Goal: Transaction & Acquisition: Purchase product/service

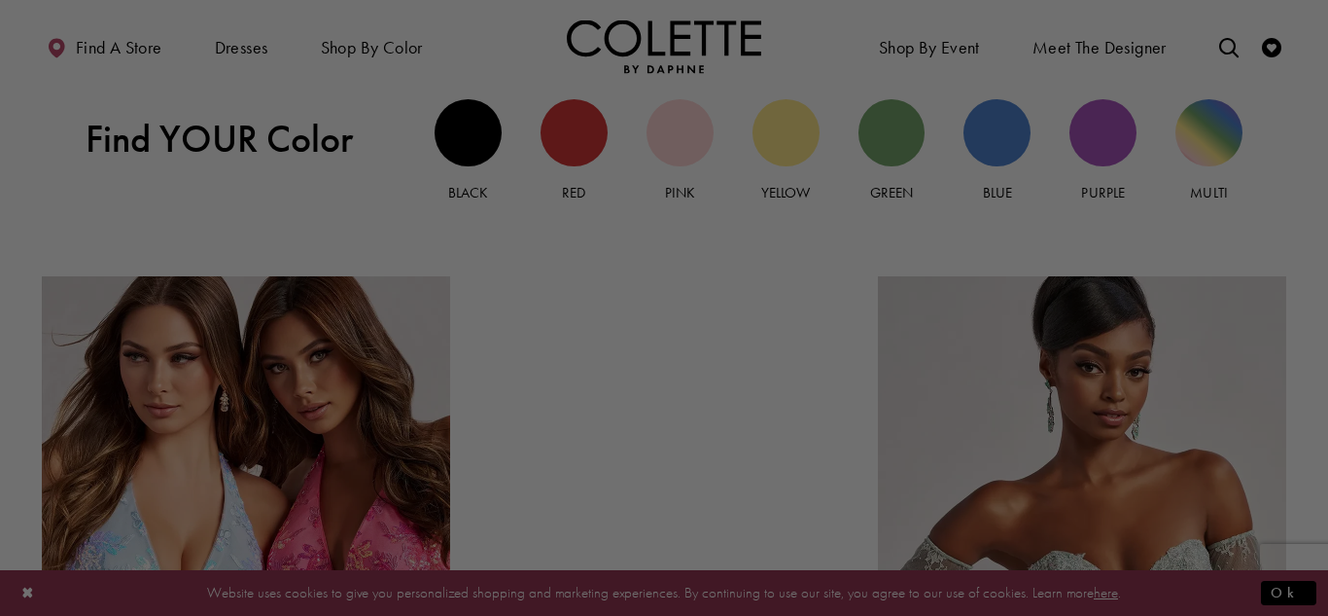
click at [905, 134] on div at bounding box center [671, 310] width 1342 height 621
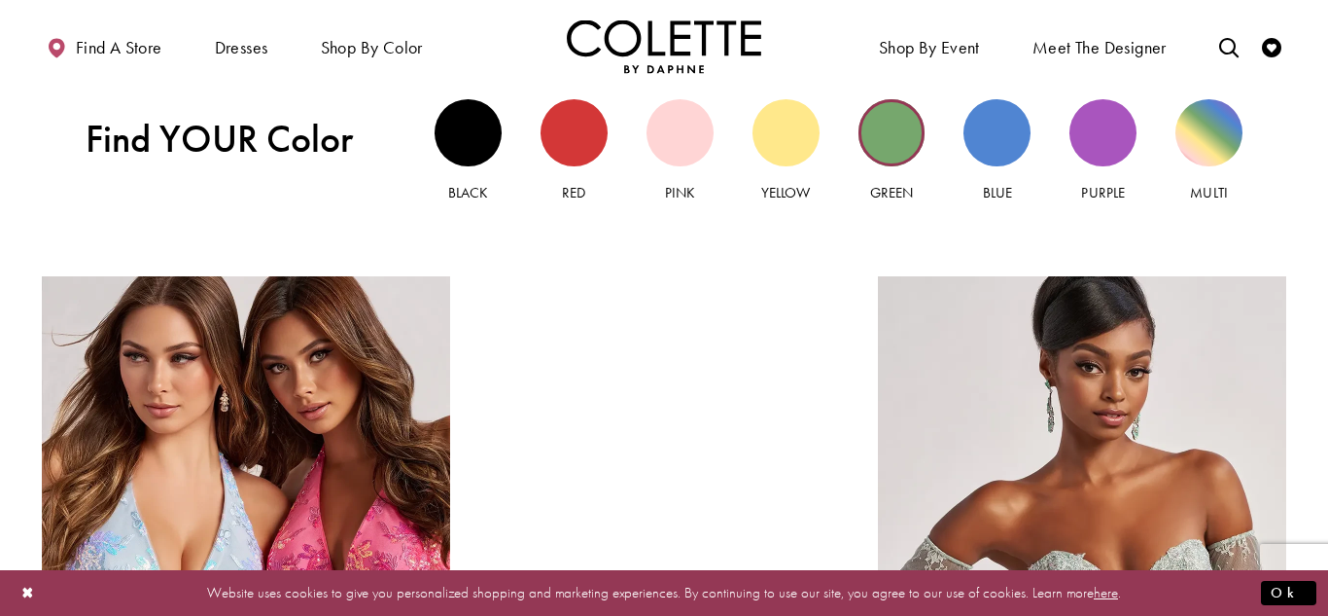
click at [900, 132] on div "Green view" at bounding box center [892, 132] width 67 height 67
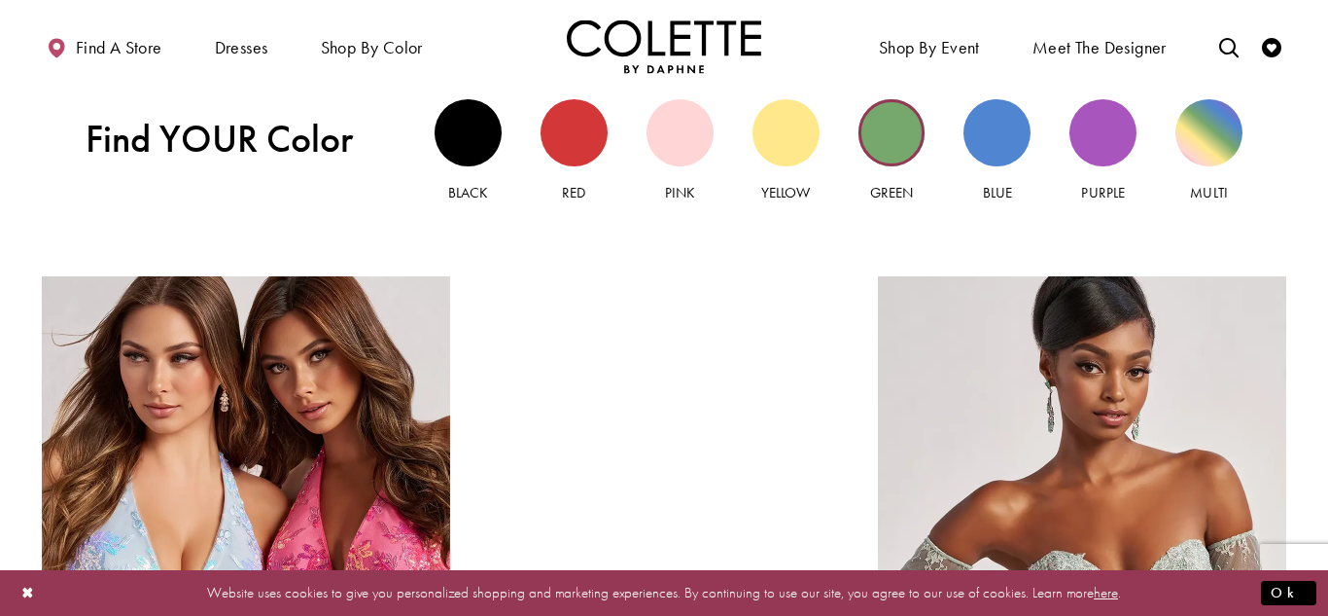
click at [900, 132] on div "Green view" at bounding box center [892, 132] width 67 height 67
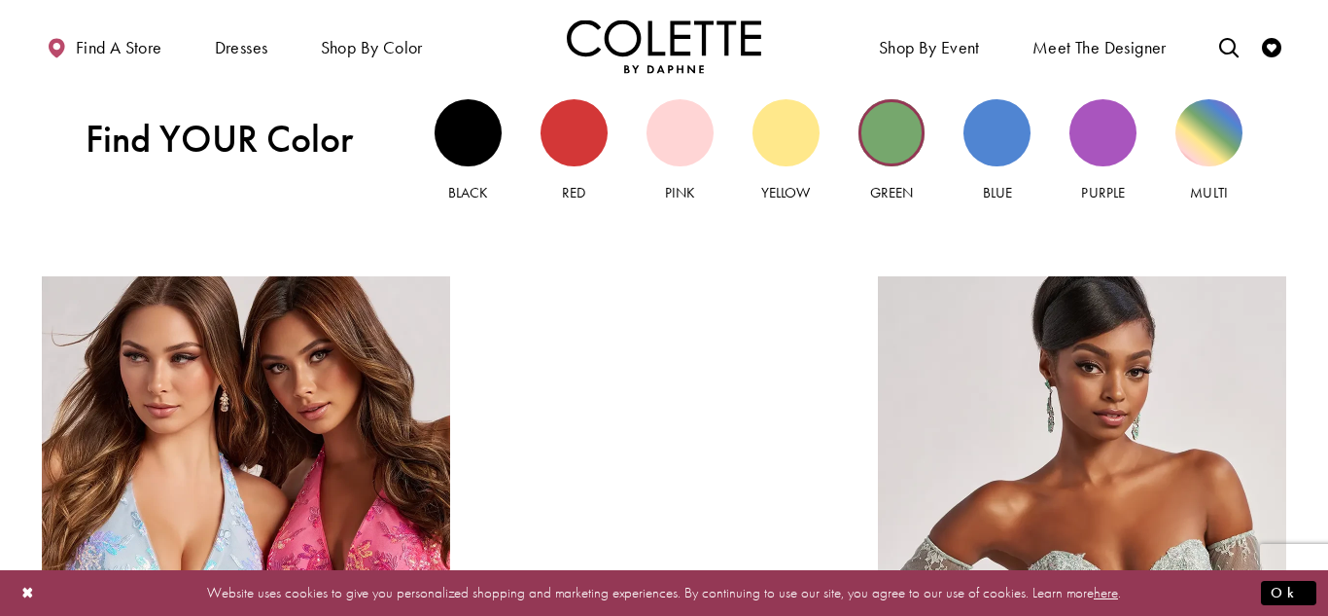
click at [900, 132] on div "Green view" at bounding box center [892, 132] width 67 height 67
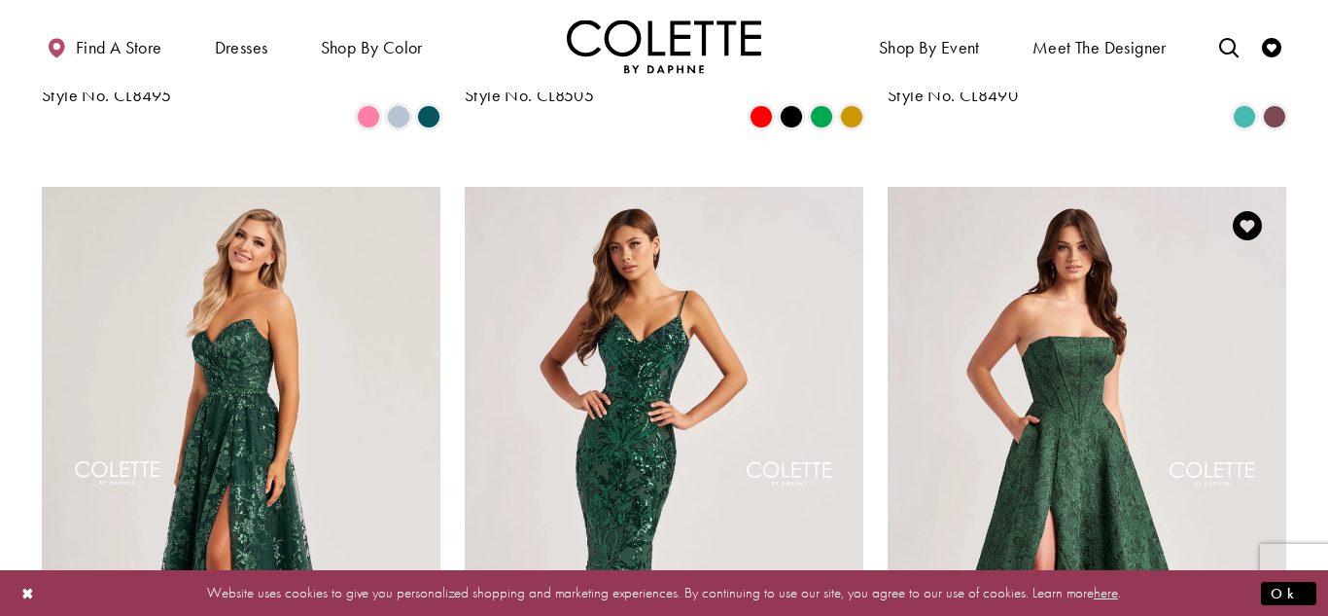
scroll to position [2240, 0]
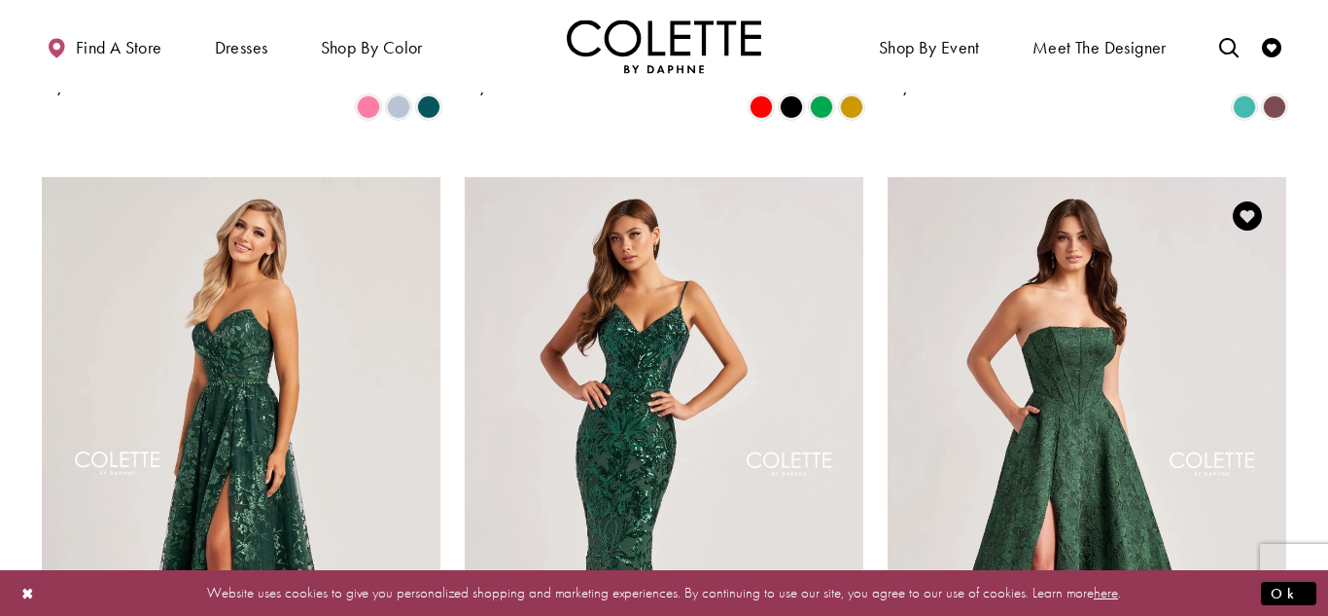
click at [1052, 460] on img "Visit Colette by Daphne Style No. CL8675 Page" at bounding box center [1087, 467] width 399 height 580
click at [1143, 323] on img "Visit Colette by Daphne Style No. CL8675 Page" at bounding box center [1087, 467] width 399 height 580
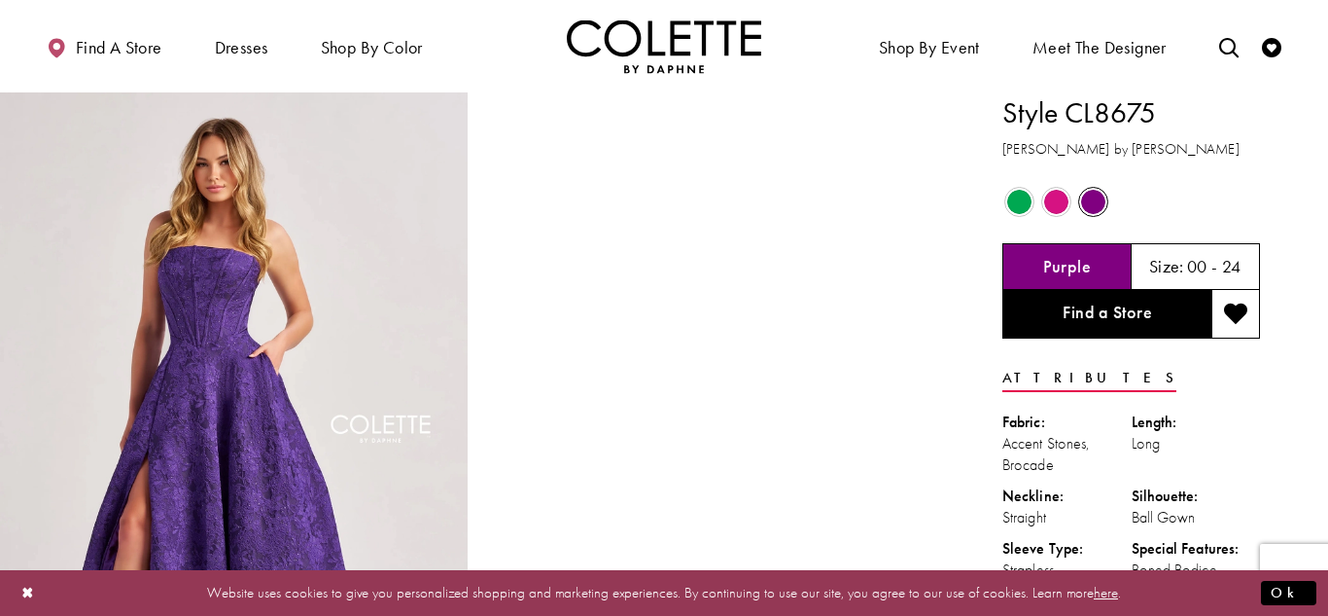
click at [1011, 198] on span "Product color controls state depends on size chosen" at bounding box center [1020, 202] width 24 height 24
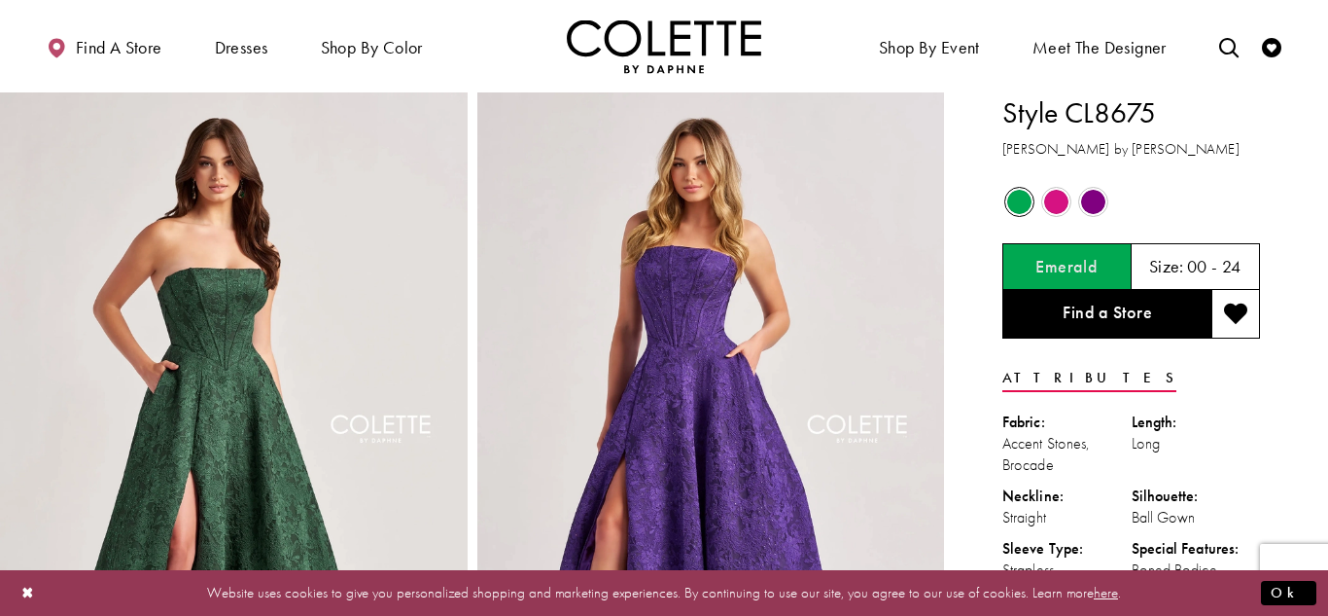
click at [1183, 255] on span "Size:" at bounding box center [1166, 266] width 35 height 22
click at [1214, 265] on h5 "00 - 24" at bounding box center [1214, 266] width 54 height 19
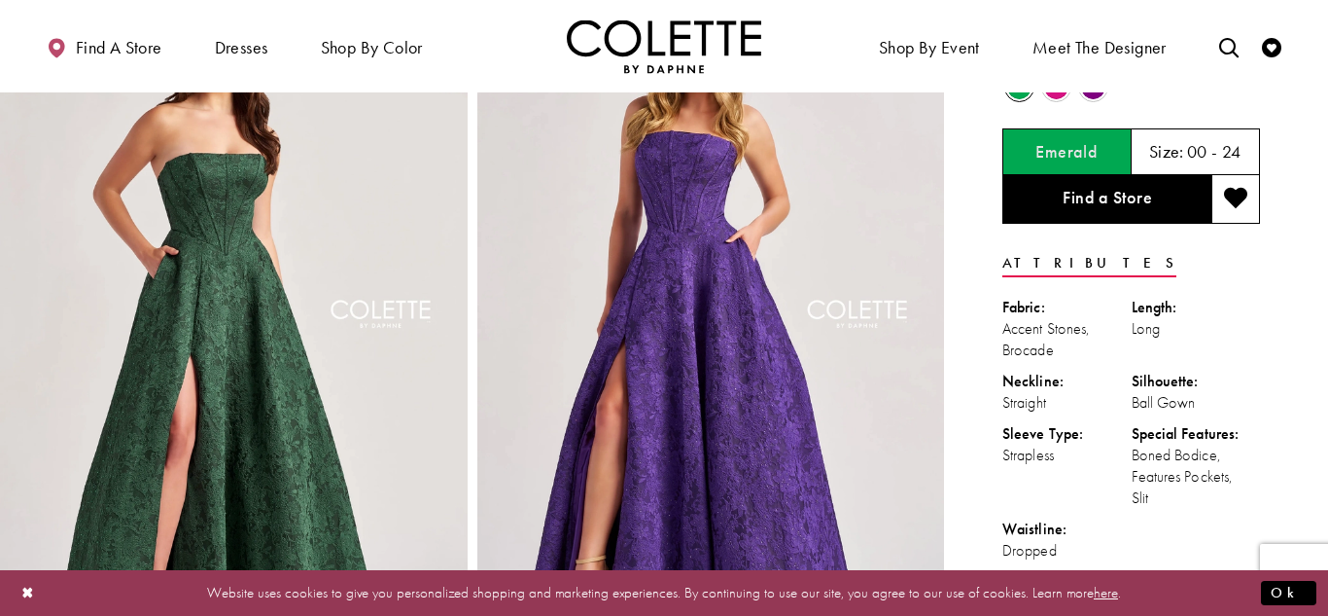
scroll to position [116, 0]
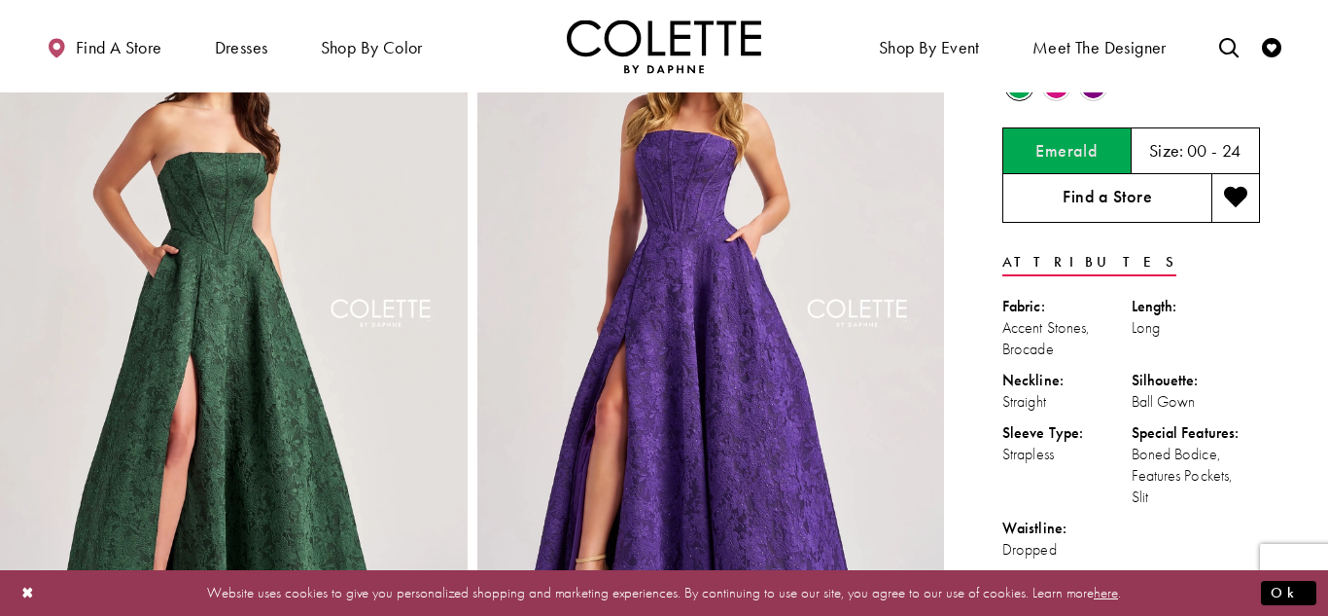
click at [1086, 204] on link "Find a Store" at bounding box center [1107, 198] width 209 height 49
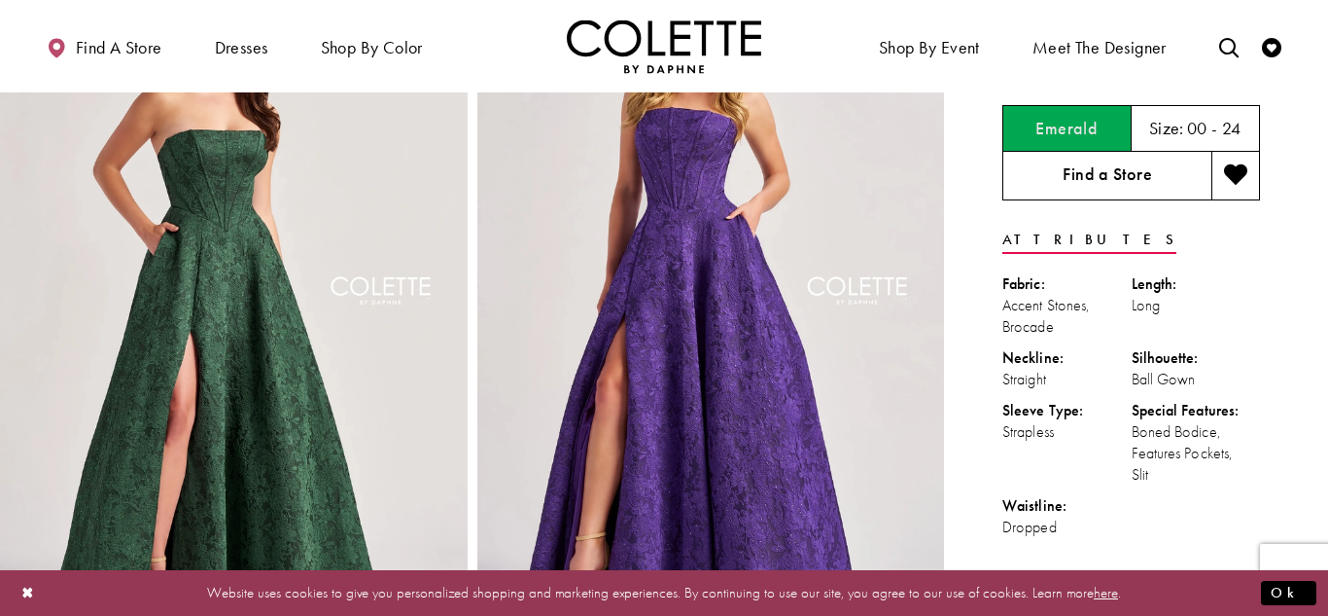
scroll to position [0, 0]
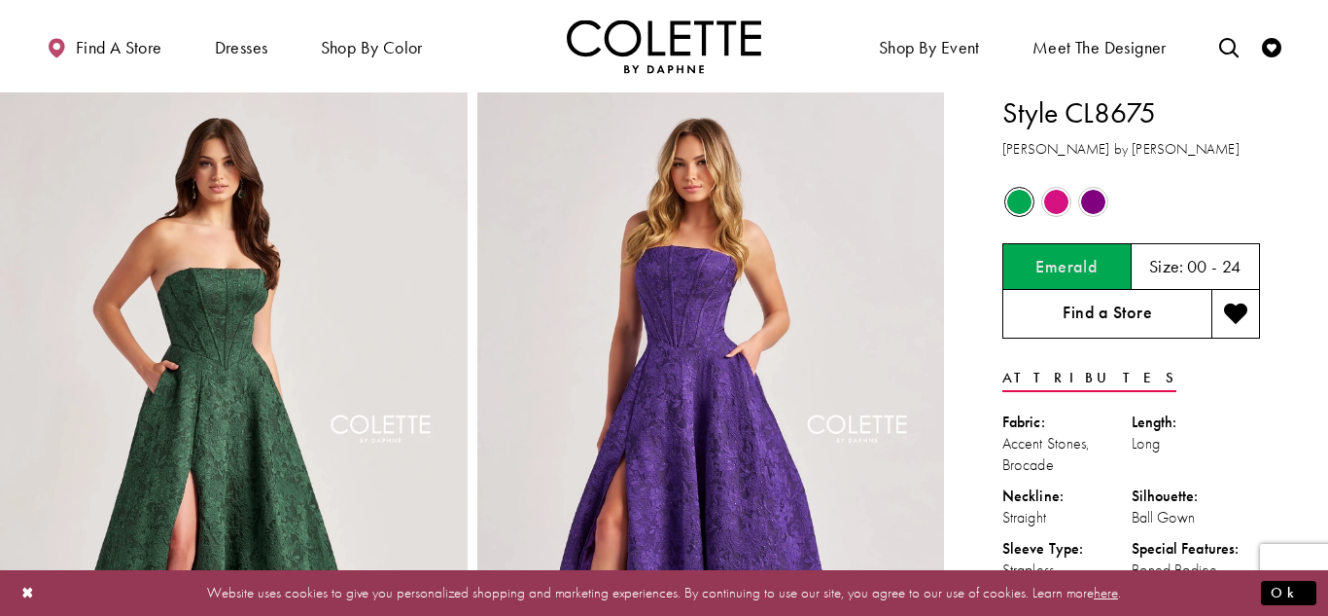
click at [1086, 306] on link "Find a Store" at bounding box center [1107, 314] width 209 height 49
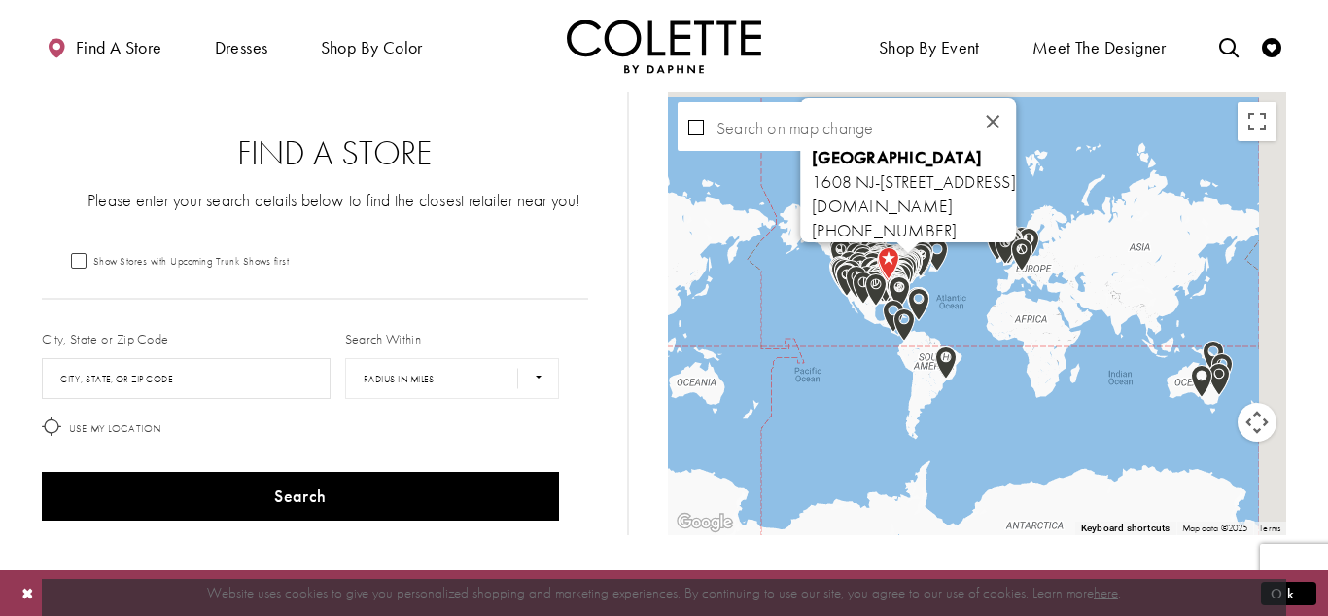
drag, startPoint x: 1029, startPoint y: 251, endPoint x: 930, endPoint y: 256, distance: 99.3
click at [879, 324] on div "Map with store locations" at bounding box center [1175, 324] width 619 height 0
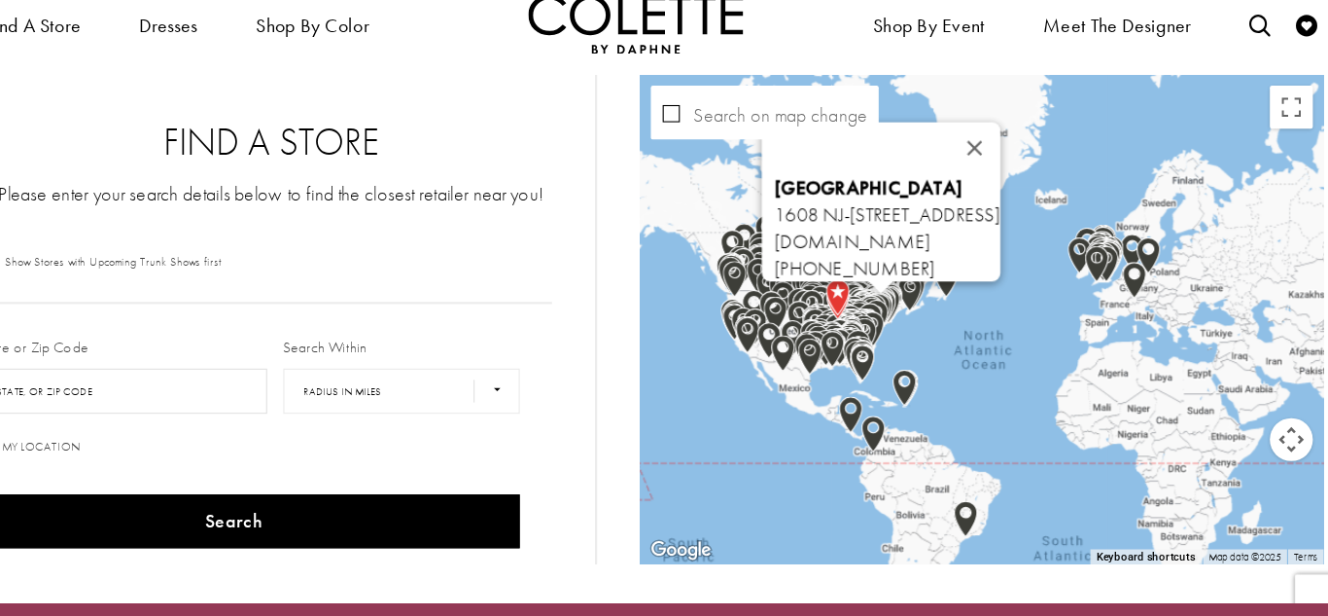
click at [916, 295] on img "Map with store locations" at bounding box center [912, 289] width 21 height 33
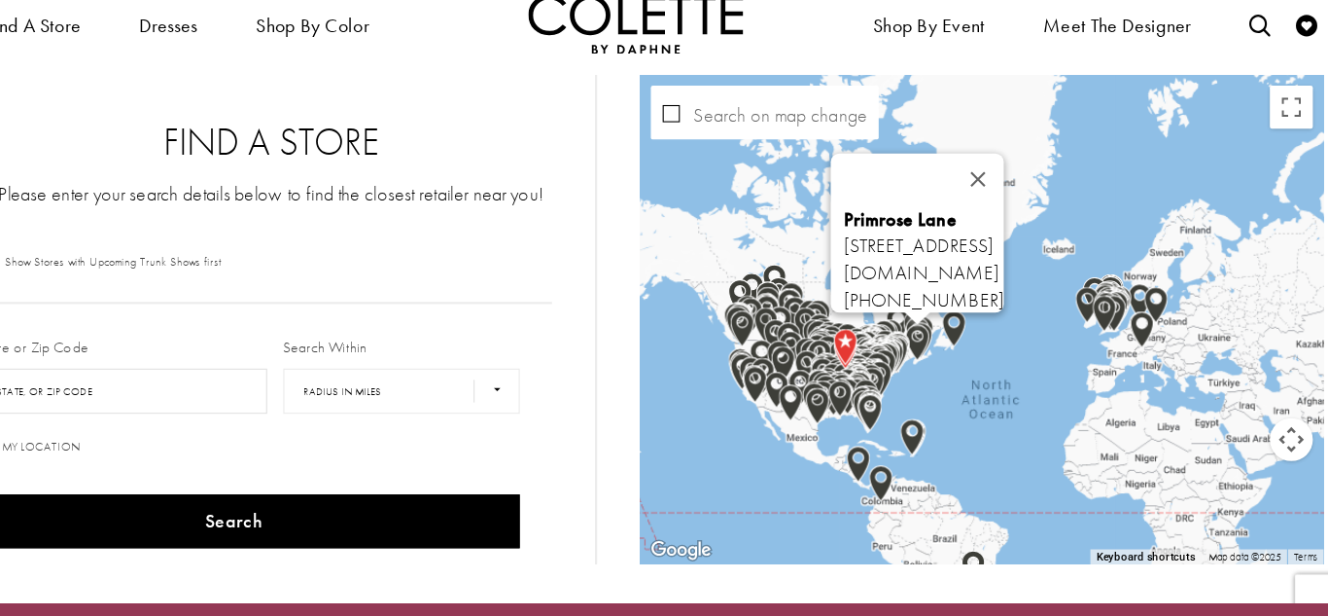
click at [875, 365] on img "Map with store locations" at bounding box center [879, 365] width 21 height 33
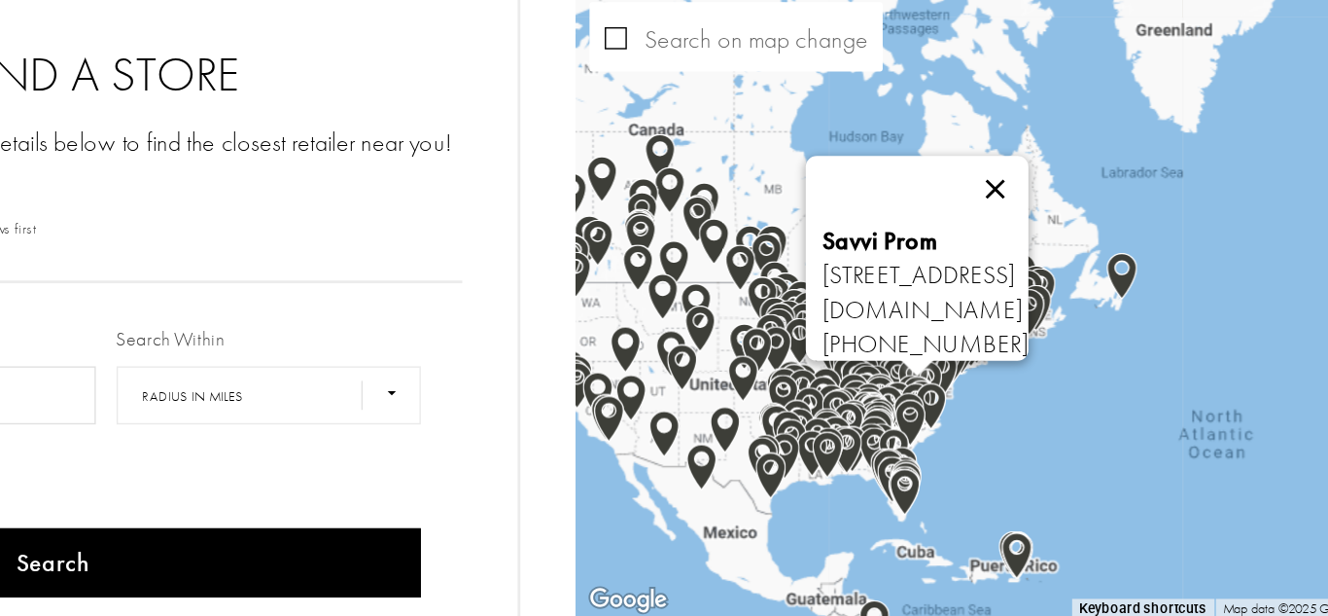
click at [986, 216] on button "Close" at bounding box center [962, 233] width 47 height 47
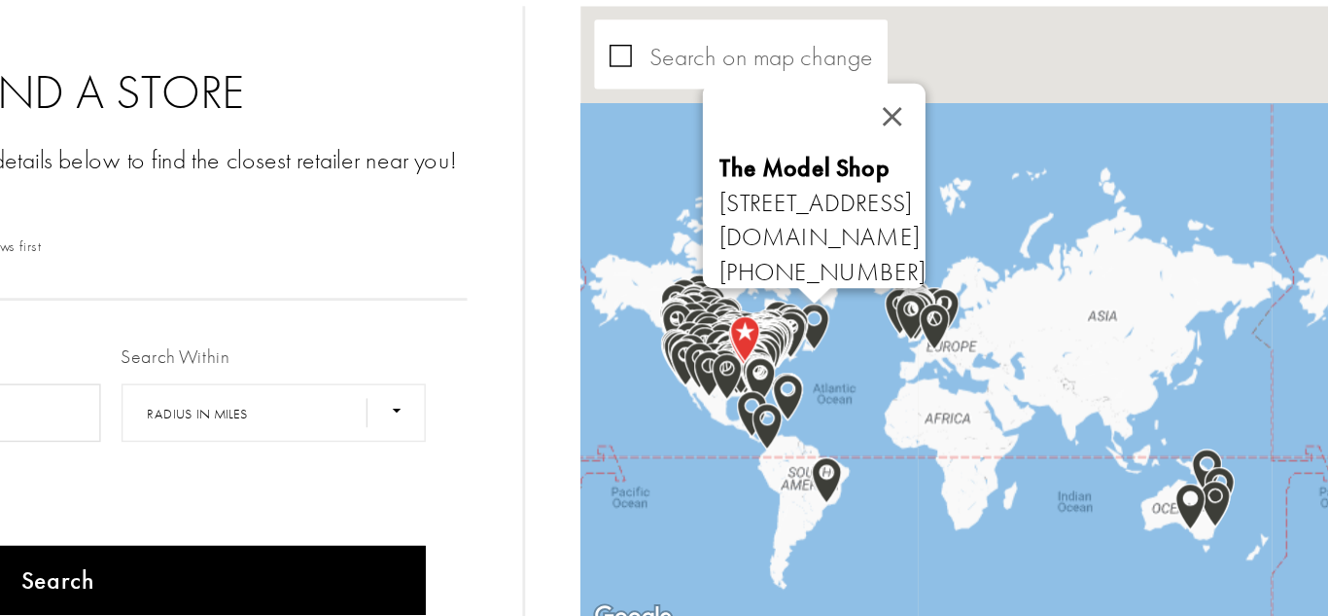
drag, startPoint x: 1027, startPoint y: 324, endPoint x: 811, endPoint y: 315, distance: 216.1
click at [811, 317] on div "Map with store locations" at bounding box center [1097, 317] width 619 height 0
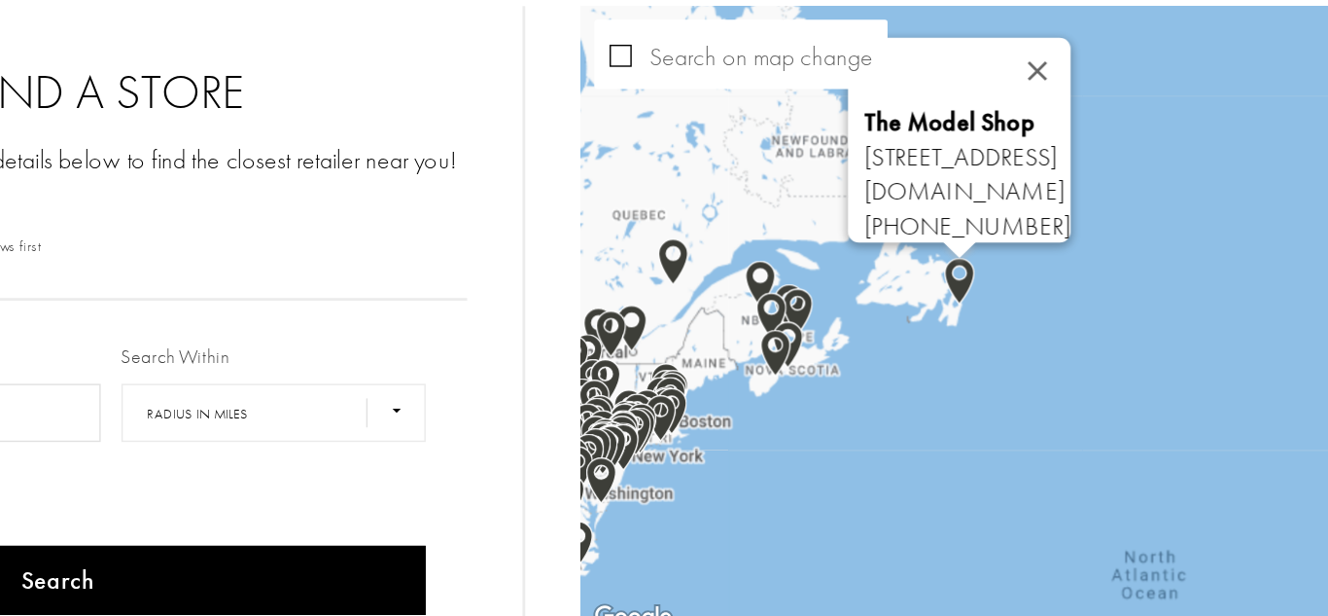
drag, startPoint x: 842, startPoint y: 476, endPoint x: 847, endPoint y: 365, distance: 111.0
